Goal: Information Seeking & Learning: Learn about a topic

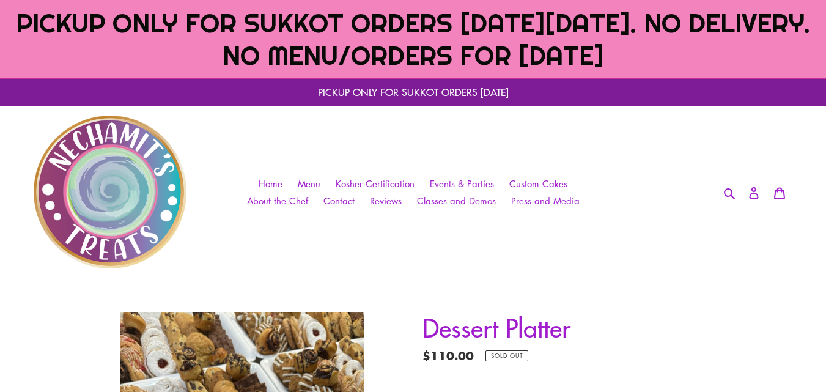
select select "Large 14x14” square"
click at [488, 185] on span "Events & Parties" at bounding box center [462, 183] width 64 height 13
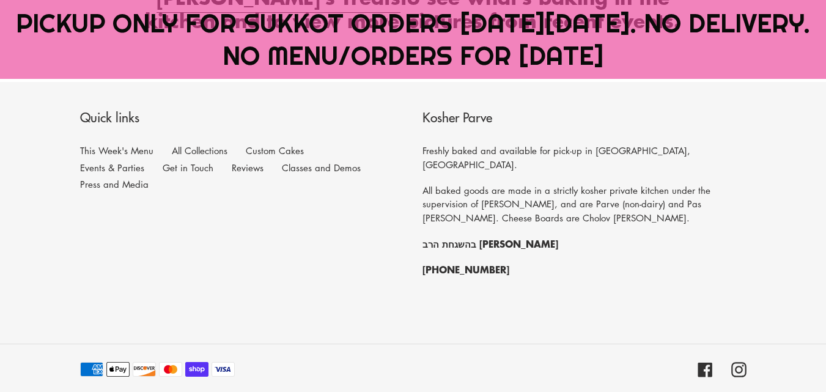
scroll to position [793, 0]
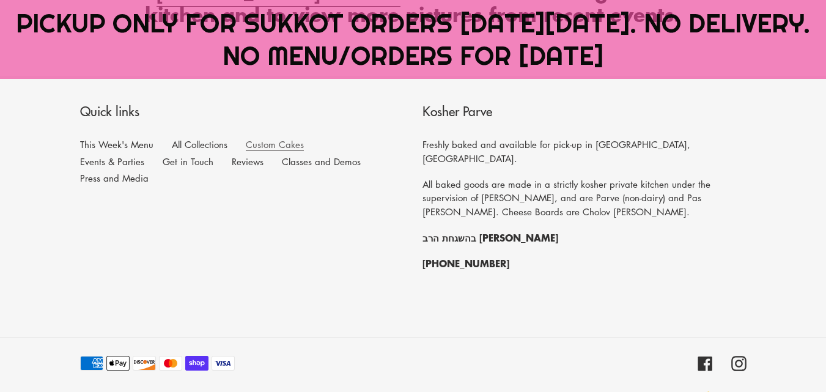
click at [279, 138] on link "Custom Cakes" at bounding box center [275, 144] width 58 height 13
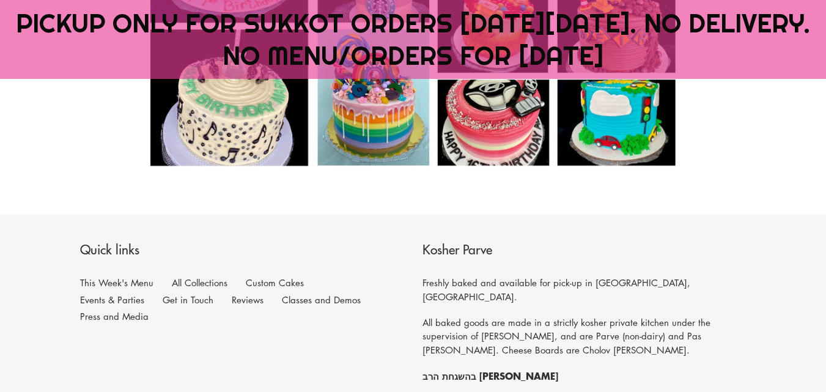
scroll to position [1668, 0]
